Goal: Navigation & Orientation: Find specific page/section

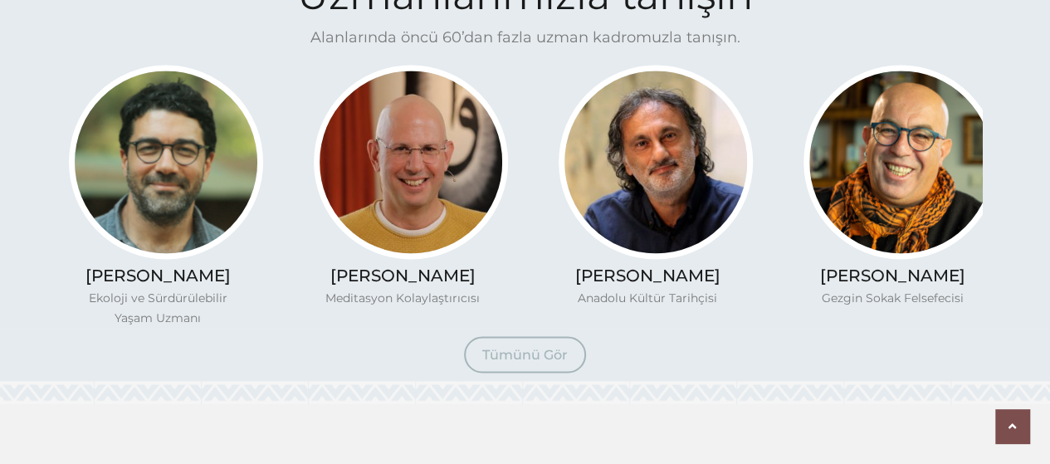
scroll to position [1328, 0]
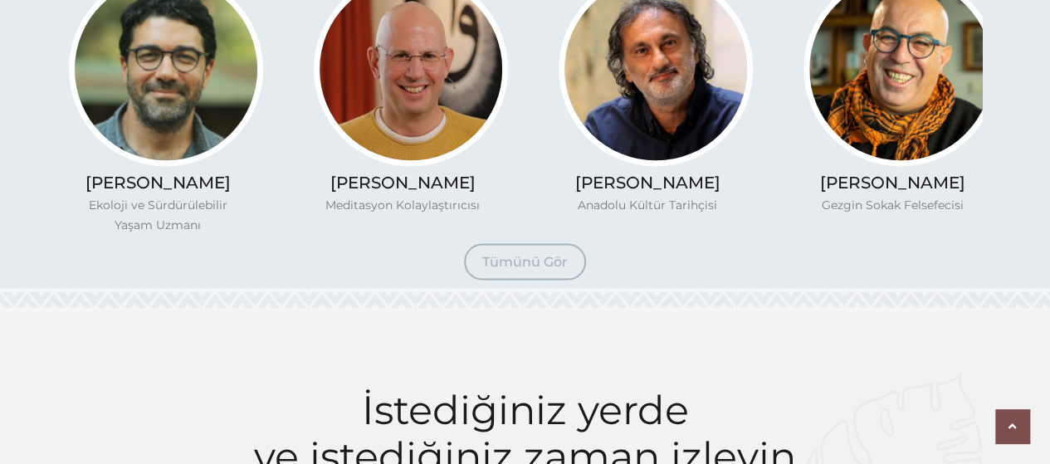
click at [514, 263] on span "Tümünü Gör" at bounding box center [524, 261] width 85 height 16
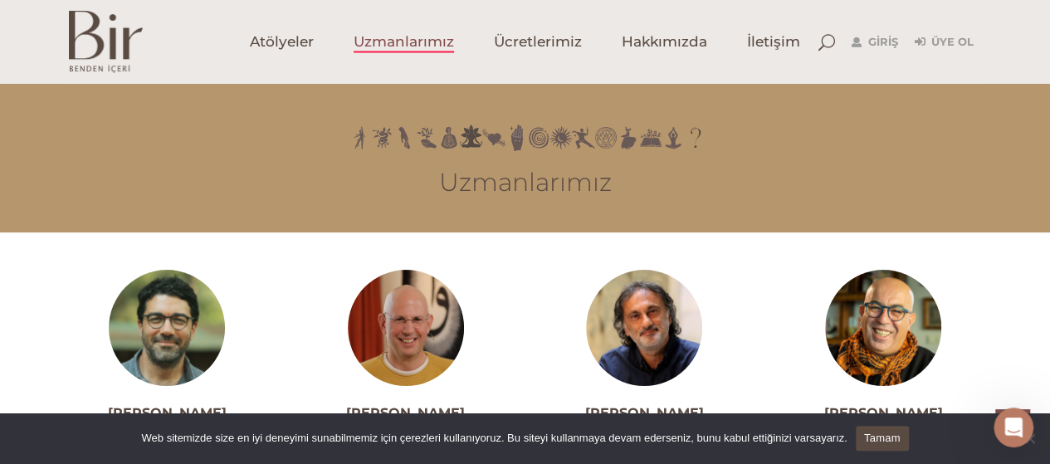
scroll to position [2741, 0]
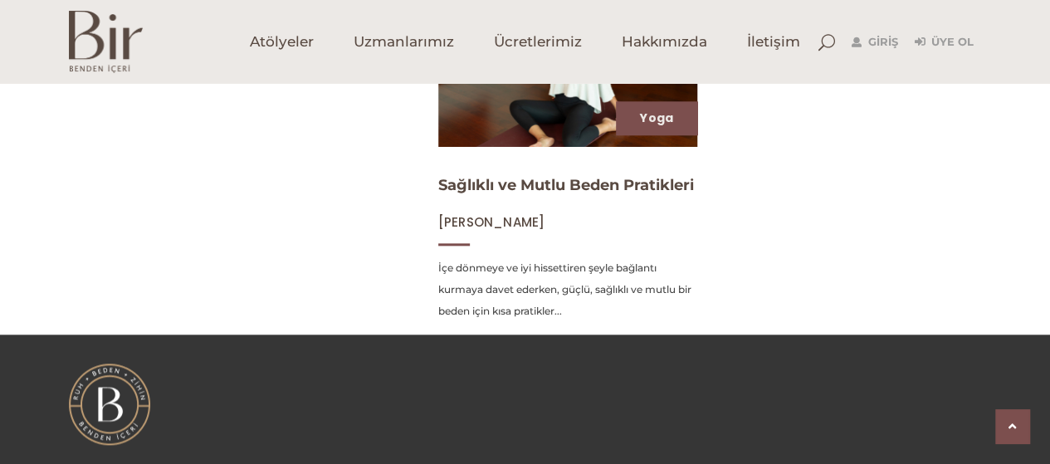
scroll to position [913, 0]
